Goal: Task Accomplishment & Management: Manage account settings

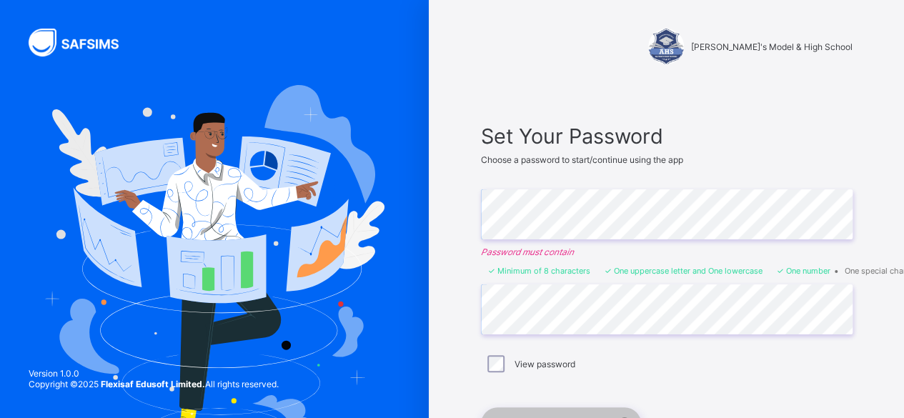
click at [503, 350] on div "View password" at bounding box center [667, 364] width 372 height 30
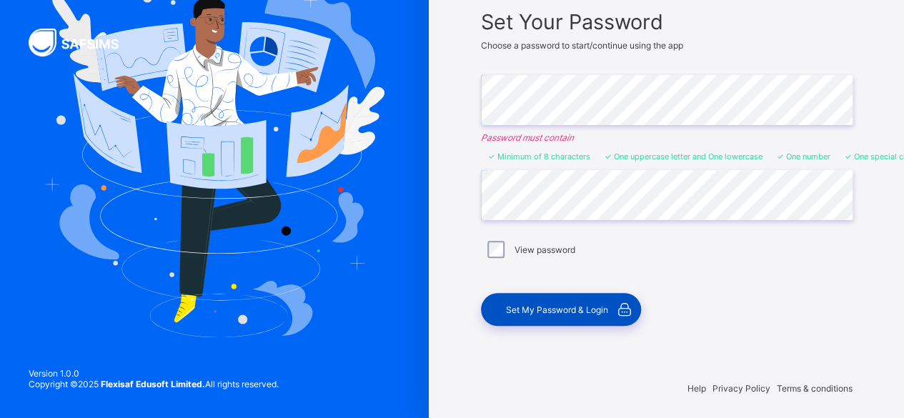
click at [543, 305] on span "Set My Password & Login" at bounding box center [557, 310] width 102 height 11
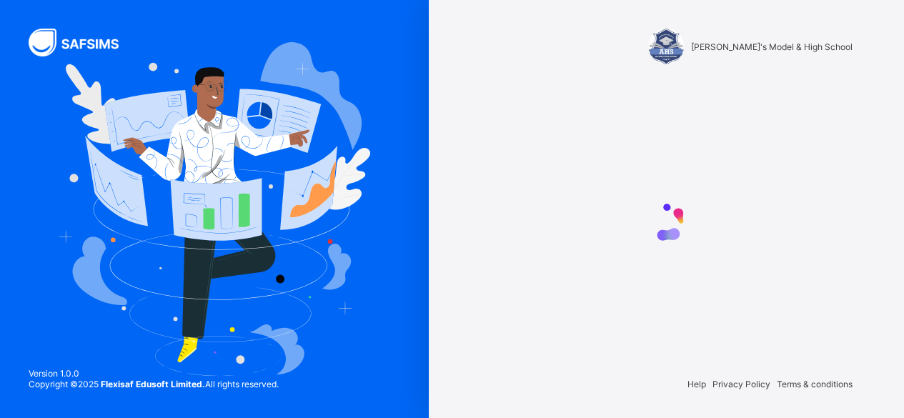
scroll to position [0, 0]
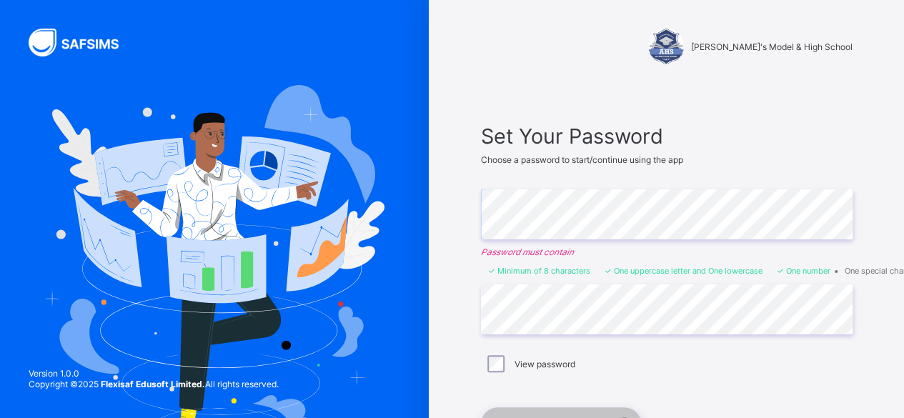
click at [399, 230] on div "[PERSON_NAME]'s Model & High School Set Your Password Choose a password to star…" at bounding box center [452, 268] width 904 height 537
click at [460, 224] on div "[PERSON_NAME]'s Model & High School Set Your Password Choose a password to star…" at bounding box center [667, 268] width 429 height 537
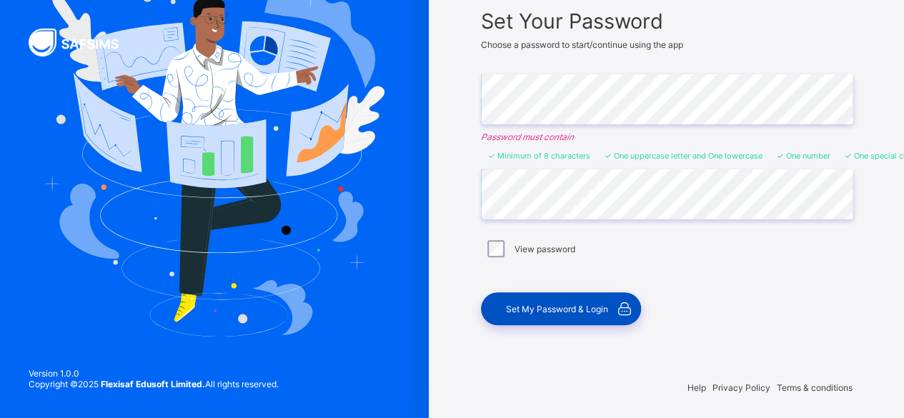
click at [562, 304] on span "Set My Password & Login" at bounding box center [557, 309] width 102 height 11
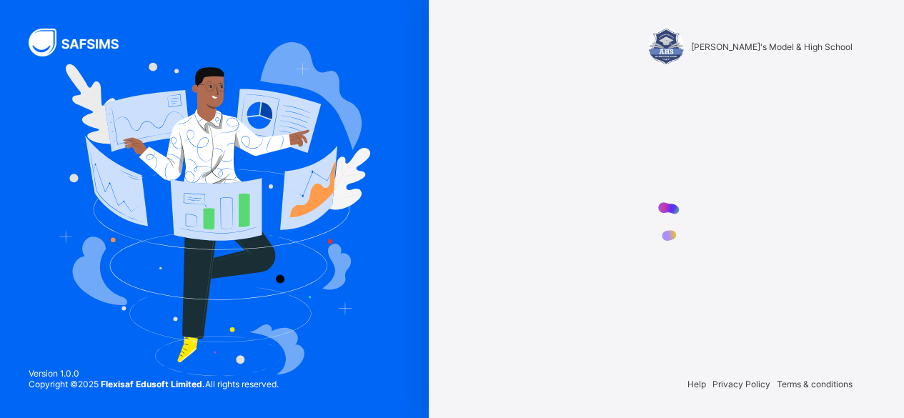
scroll to position [0, 0]
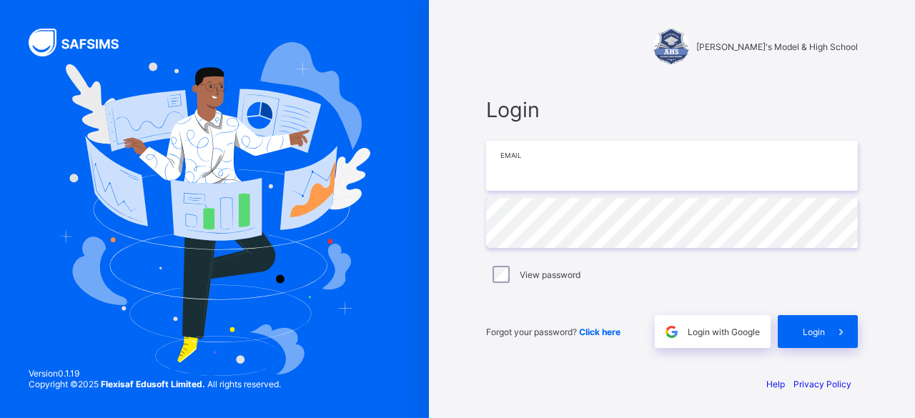
click at [587, 184] on input "email" at bounding box center [672, 166] width 372 height 50
type input "**********"
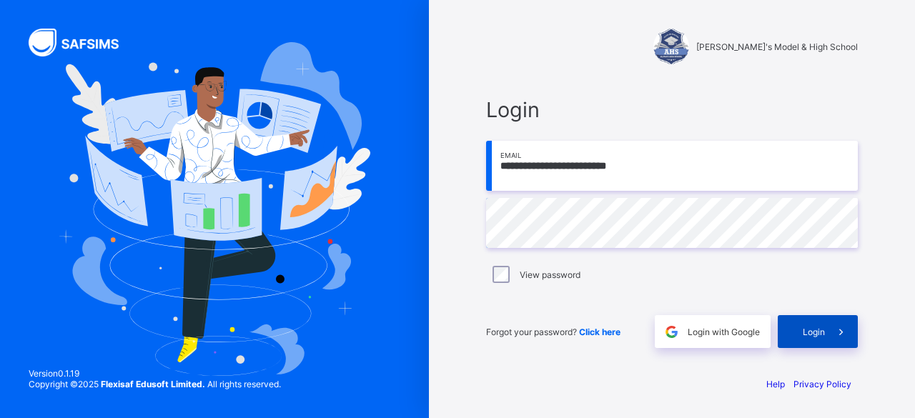
click at [812, 327] on span "Login" at bounding box center [814, 332] width 22 height 11
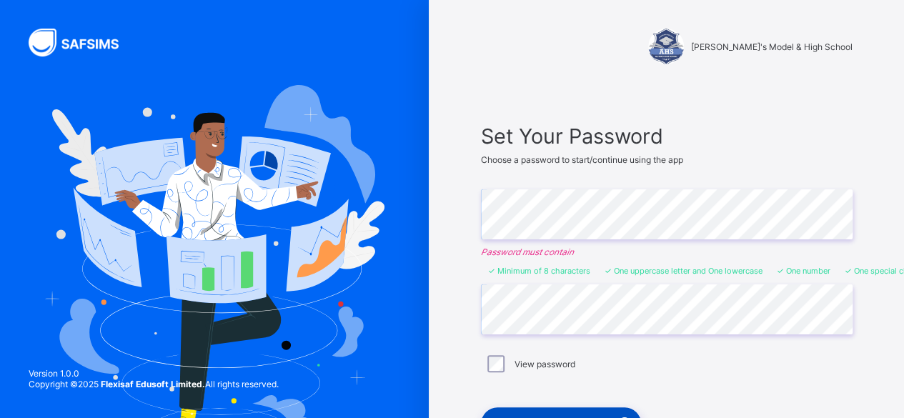
click at [512, 407] on div "Set My Password & Login" at bounding box center [561, 423] width 160 height 33
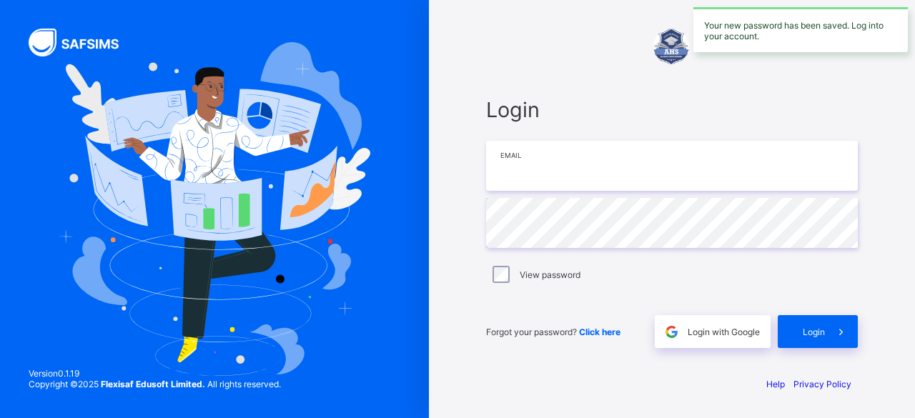
click at [533, 174] on input "email" at bounding box center [672, 166] width 372 height 50
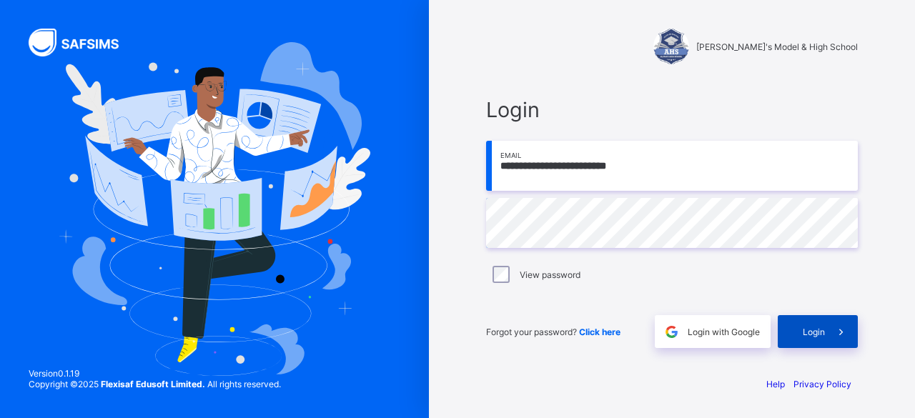
type input "**********"
click at [804, 337] on div "Login" at bounding box center [818, 331] width 80 height 33
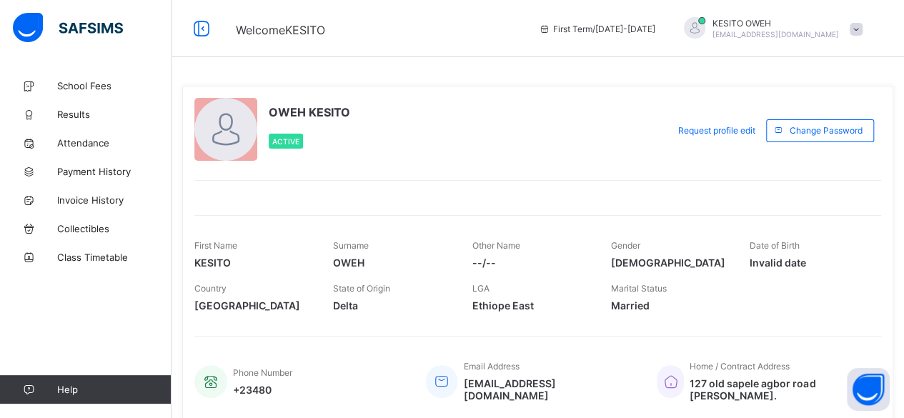
scroll to position [55, 0]
